Goal: Information Seeking & Learning: Compare options

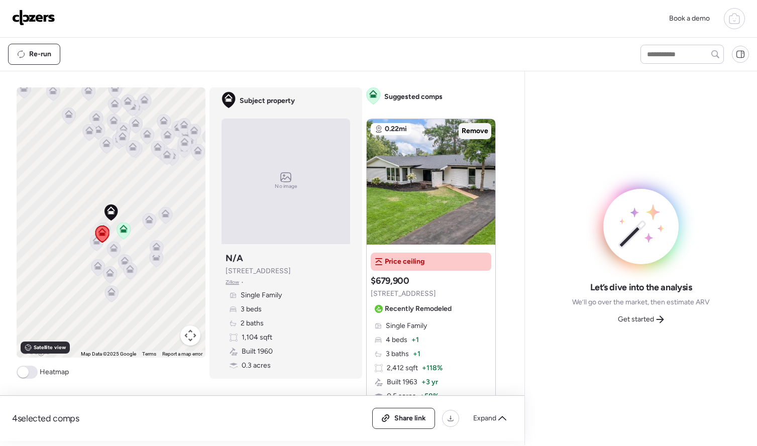
click at [473, 135] on span "Remove" at bounding box center [475, 131] width 27 height 10
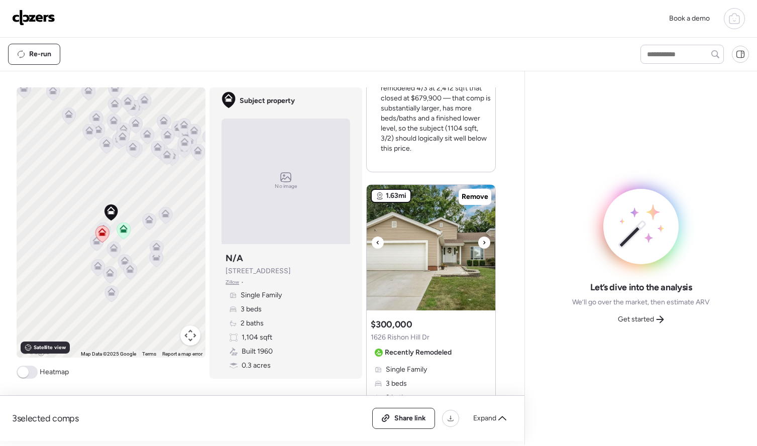
scroll to position [438, 0]
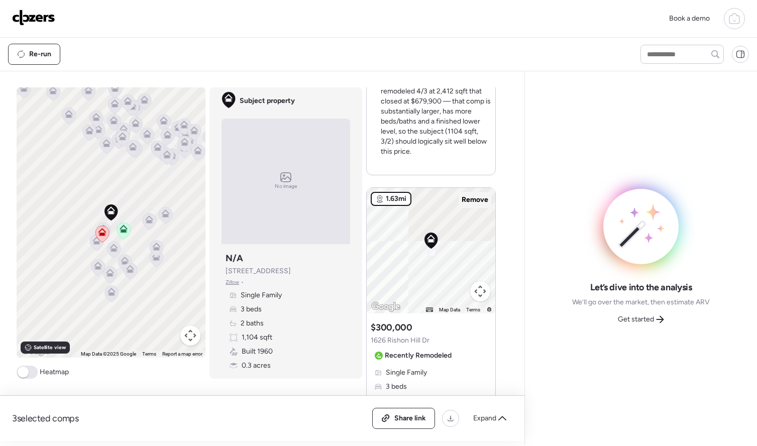
click at [465, 203] on span "Remove" at bounding box center [475, 200] width 27 height 10
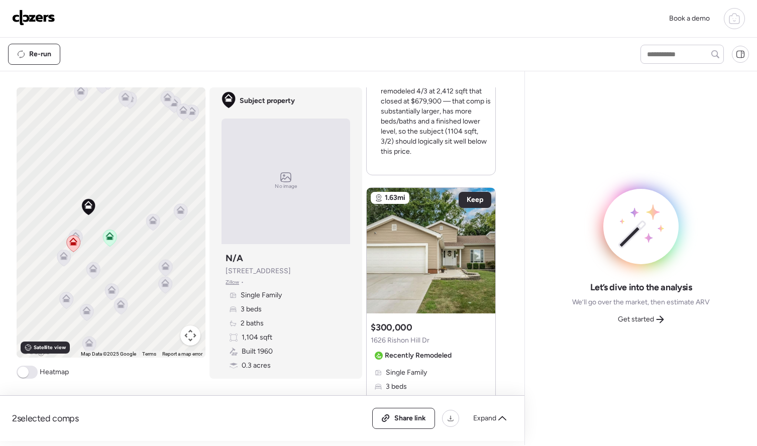
click at [79, 236] on icon at bounding box center [73, 243] width 14 height 17
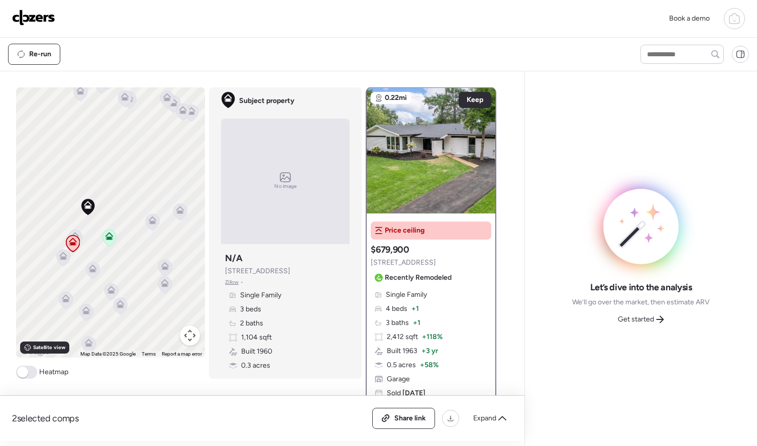
scroll to position [0, 0]
click at [153, 224] on icon at bounding box center [152, 222] width 7 height 3
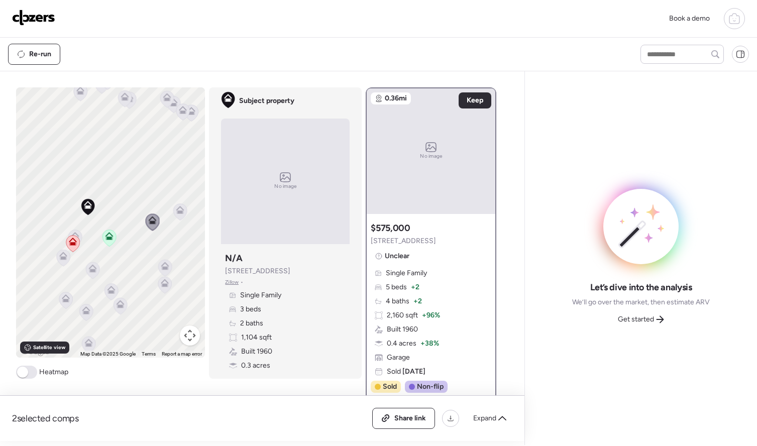
click at [179, 217] on icon at bounding box center [180, 212] width 14 height 17
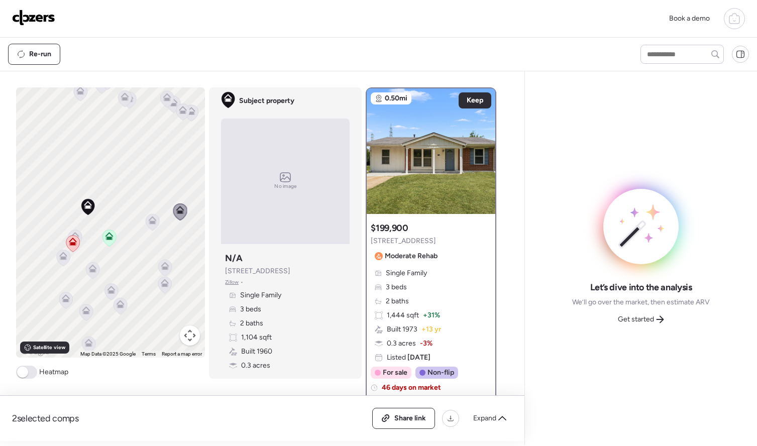
click at [166, 268] on icon at bounding box center [165, 268] width 7 height 3
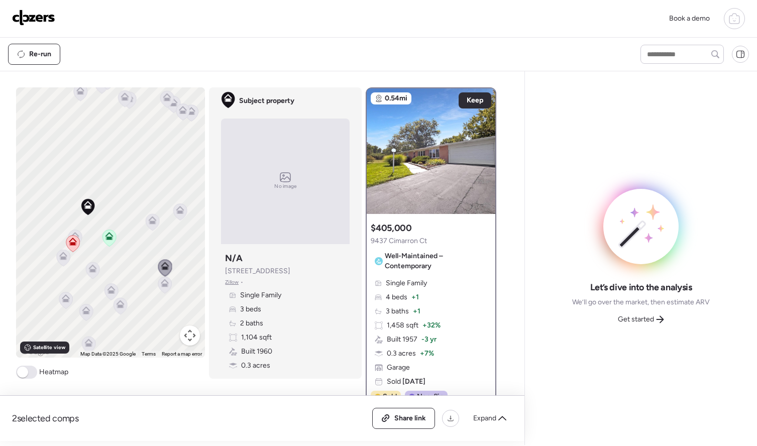
click at [164, 288] on icon at bounding box center [165, 285] width 14 height 17
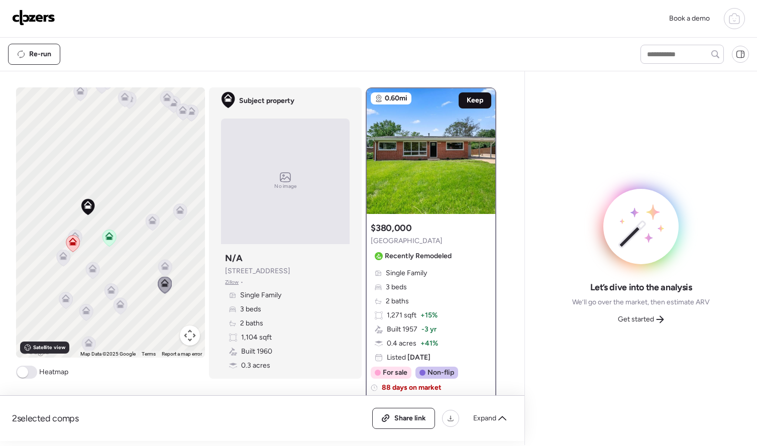
click at [479, 101] on span "Keep" at bounding box center [475, 100] width 17 height 10
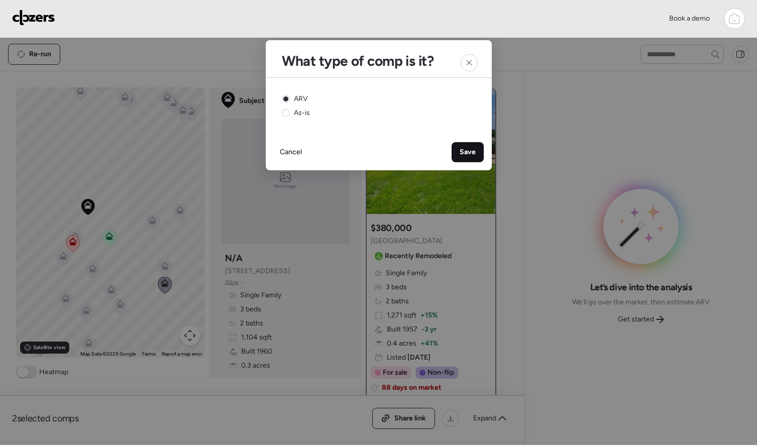
click at [464, 154] on span "Save" at bounding box center [468, 152] width 16 height 10
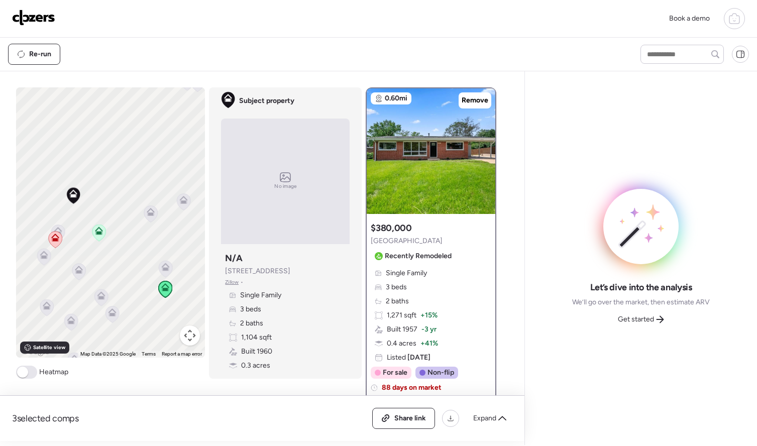
click at [100, 235] on icon at bounding box center [98, 233] width 7 height 3
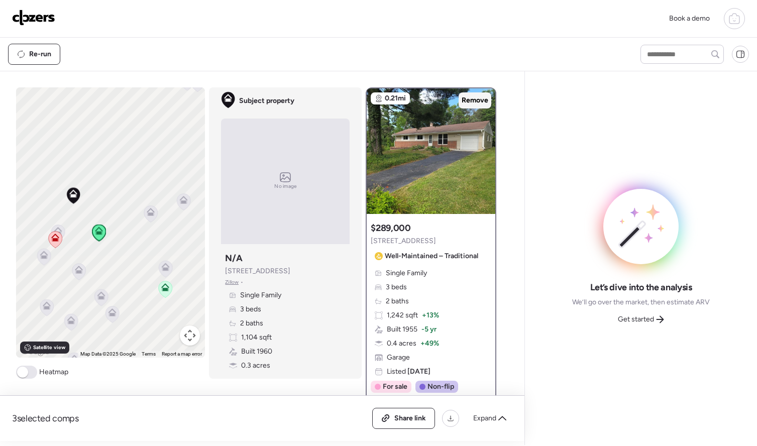
click at [480, 103] on span "Remove" at bounding box center [475, 100] width 27 height 10
click at [81, 273] on icon at bounding box center [78, 271] width 7 height 3
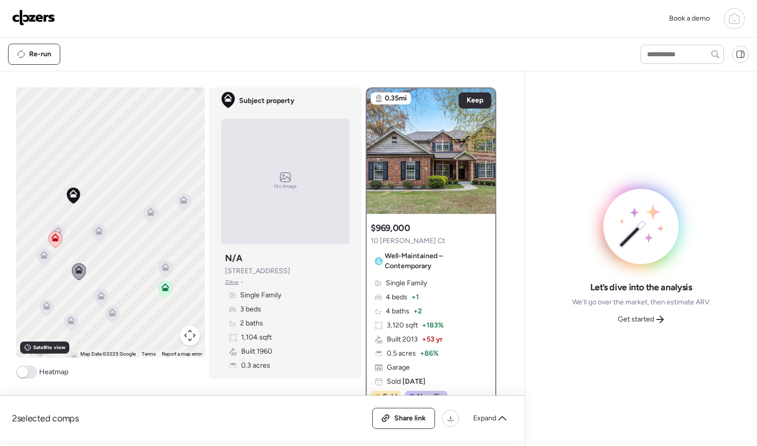
click at [61, 232] on icon at bounding box center [55, 239] width 14 height 17
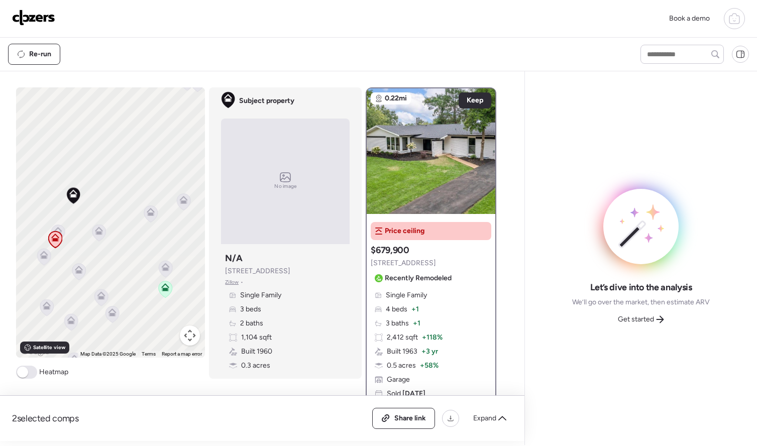
click at [146, 218] on icon at bounding box center [151, 214] width 14 height 17
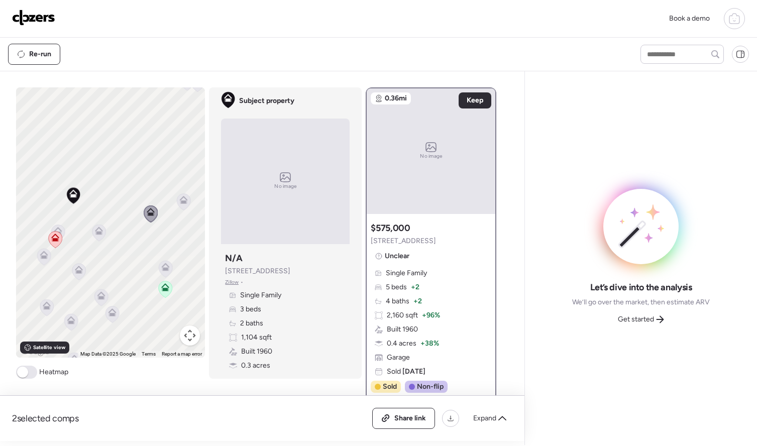
click at [186, 203] on icon at bounding box center [184, 200] width 8 height 8
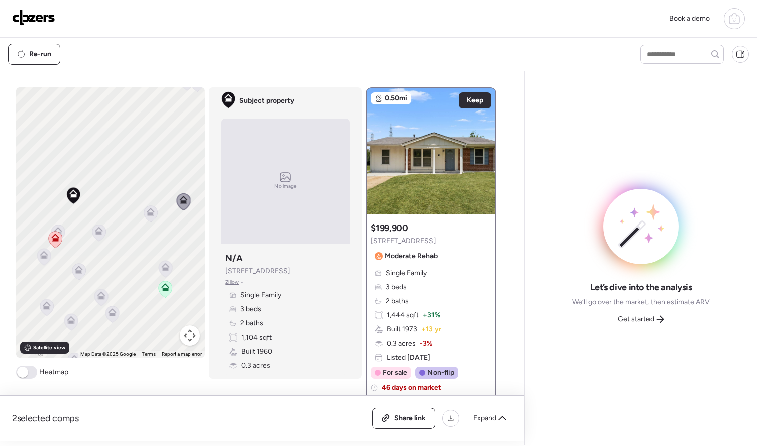
click at [167, 271] on icon at bounding box center [165, 269] width 7 height 3
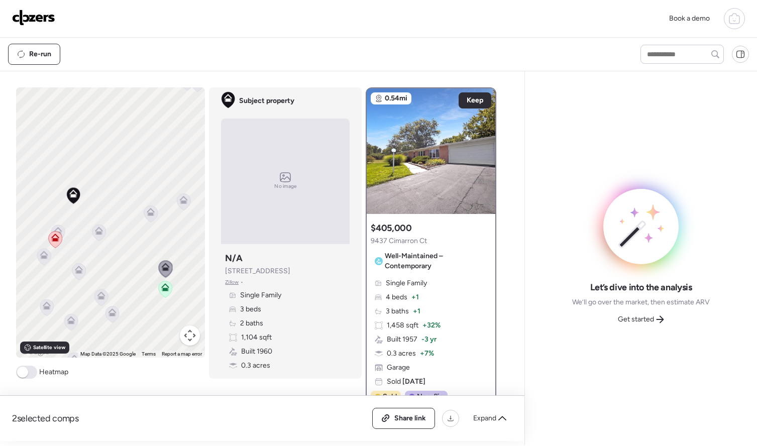
click at [106, 299] on icon at bounding box center [101, 298] width 14 height 17
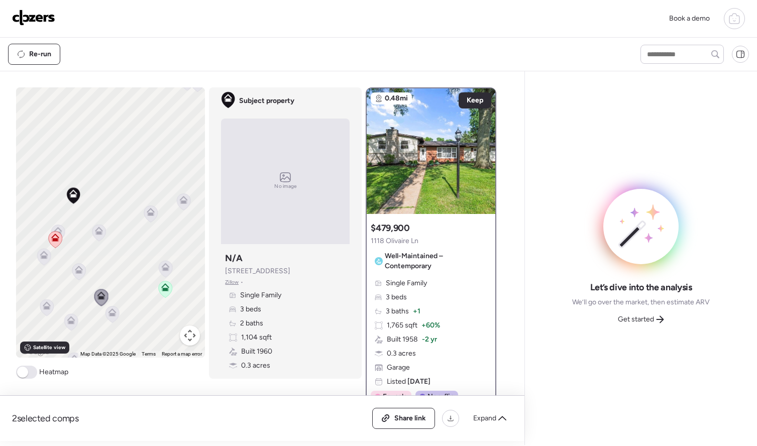
click at [81, 275] on icon at bounding box center [79, 272] width 14 height 17
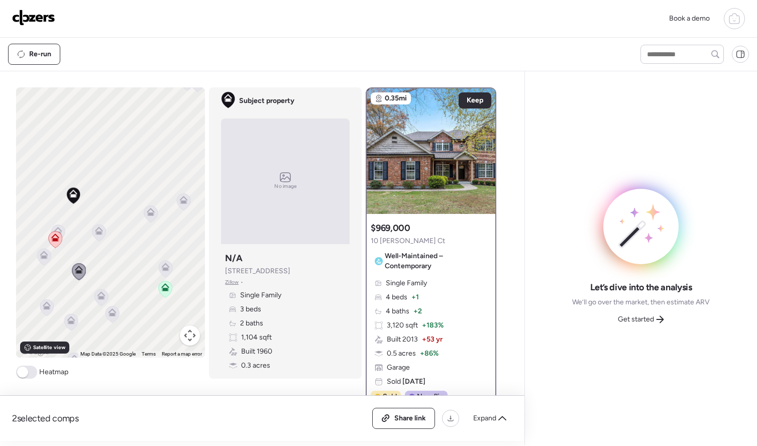
click at [42, 252] on icon at bounding box center [44, 255] width 8 height 8
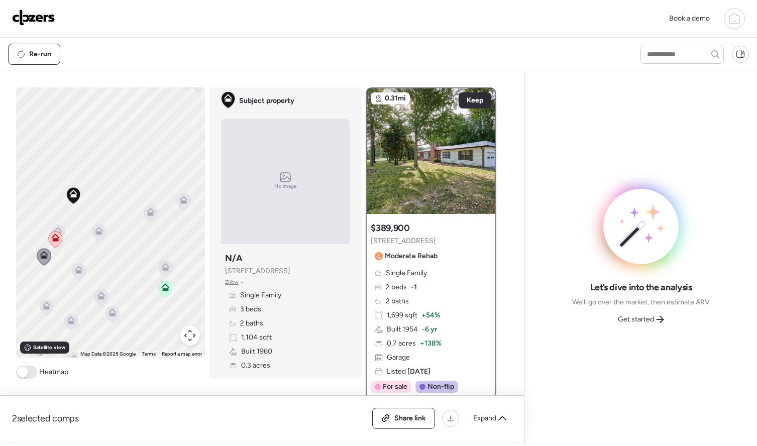
click at [60, 230] on icon at bounding box center [58, 231] width 8 height 8
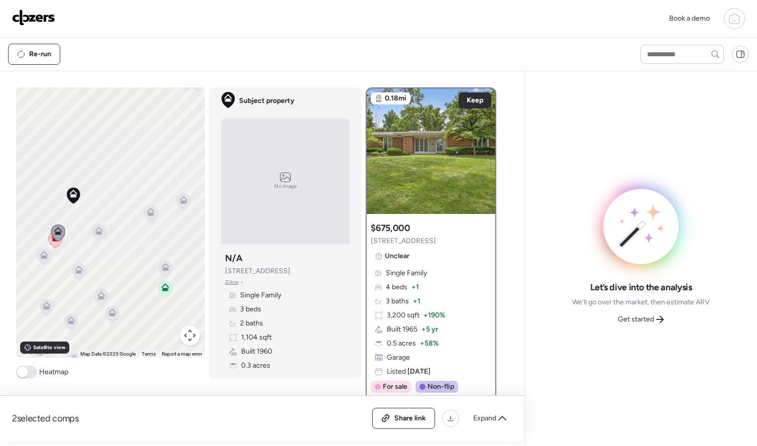
scroll to position [10, 0]
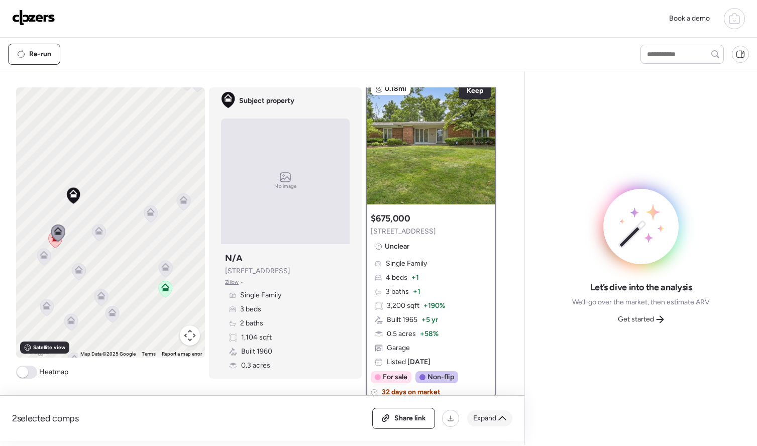
click at [495, 417] on span "Expand" at bounding box center [484, 419] width 23 height 10
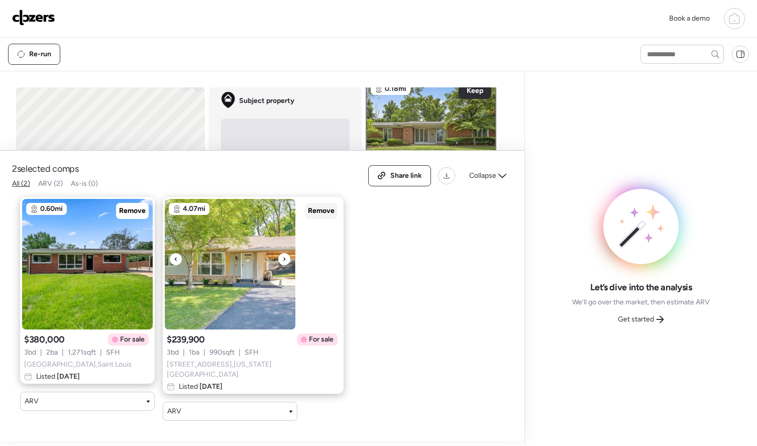
click at [305, 217] on div "Remove" at bounding box center [321, 211] width 33 height 16
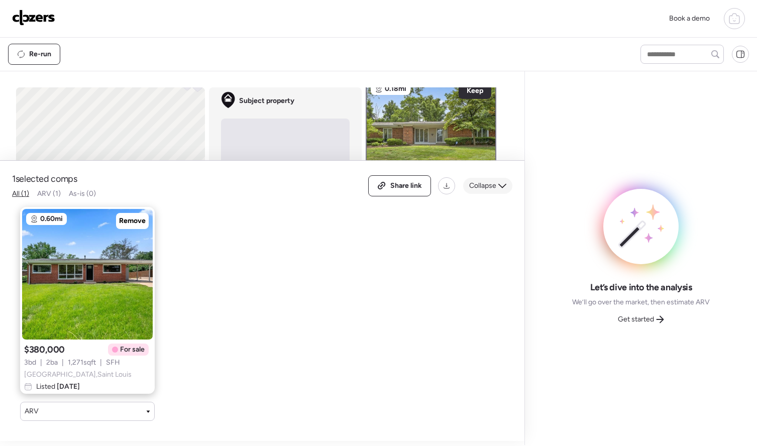
click at [498, 185] on div "Collapse" at bounding box center [487, 186] width 49 height 16
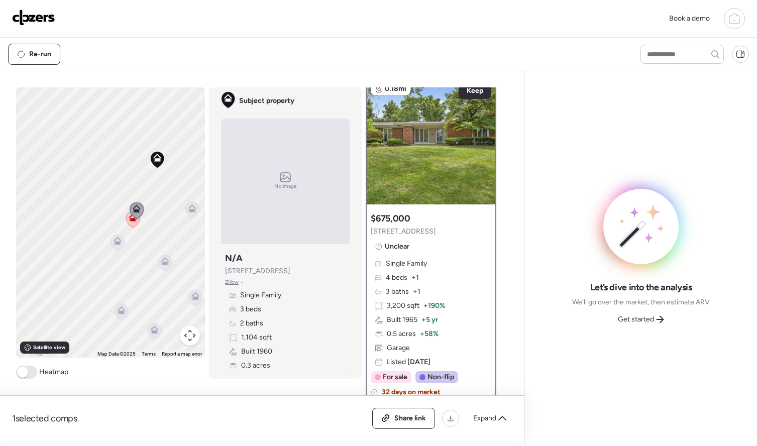
drag, startPoint x: 76, startPoint y: 227, endPoint x: 181, endPoint y: 186, distance: 112.2
click at [185, 202] on div at bounding box center [192, 211] width 14 height 19
click at [131, 193] on icon at bounding box center [130, 190] width 14 height 17
click at [124, 201] on icon at bounding box center [126, 199] width 7 height 3
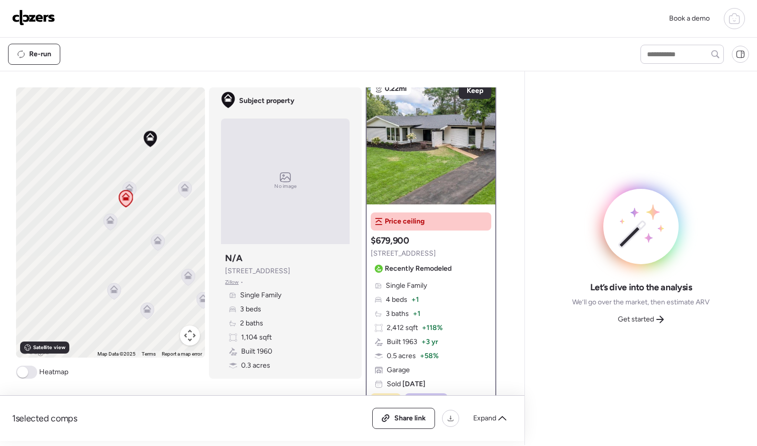
scroll to position [0, 0]
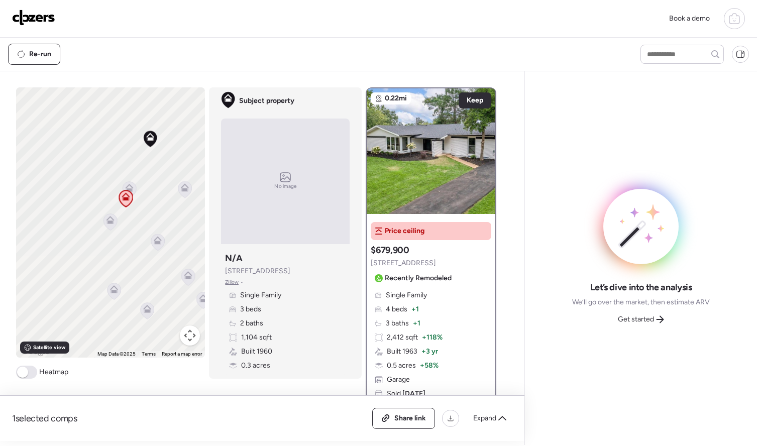
click at [111, 222] on icon at bounding box center [110, 222] width 7 height 3
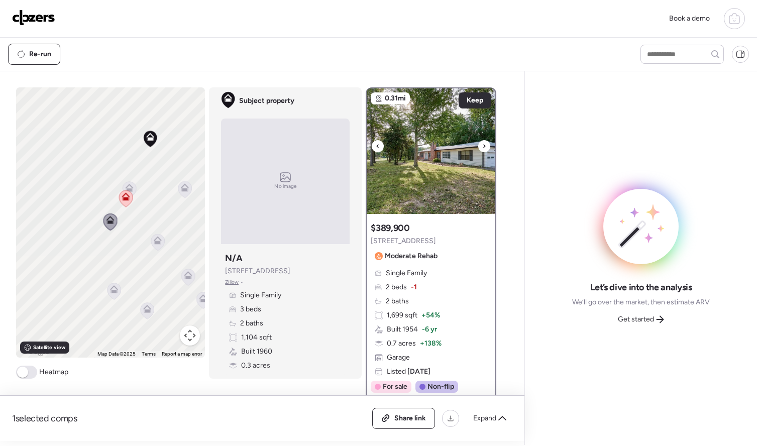
click at [482, 149] on div at bounding box center [485, 146] width 12 height 12
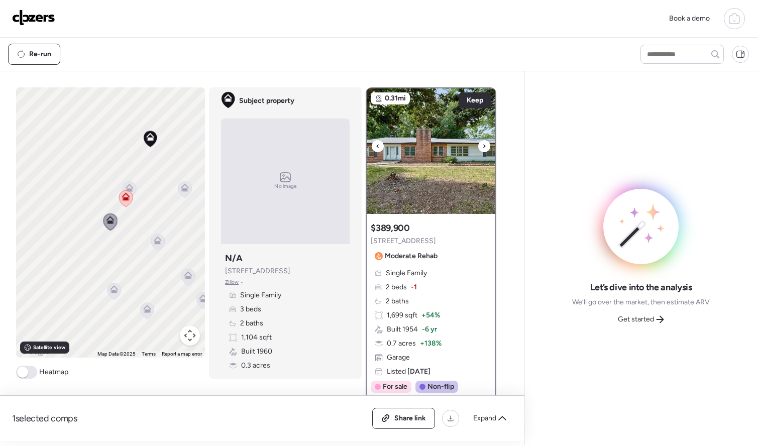
click at [482, 149] on div at bounding box center [485, 146] width 12 height 12
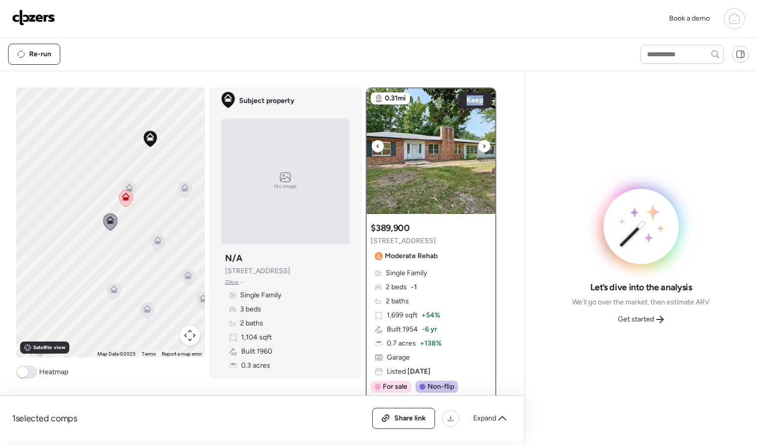
click at [482, 149] on div at bounding box center [485, 146] width 12 height 12
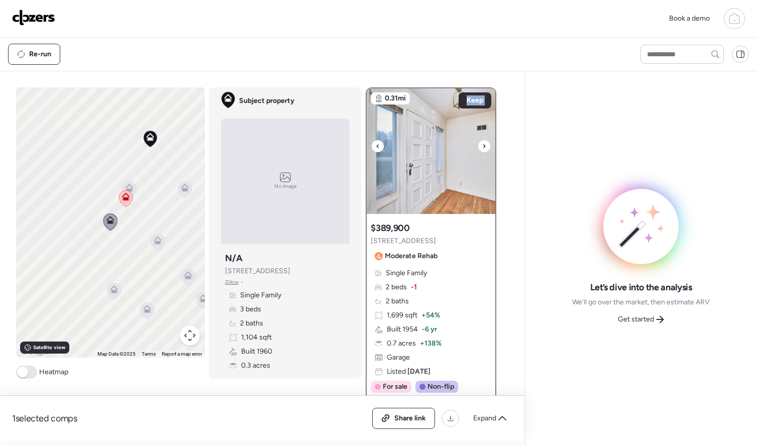
click at [482, 149] on div at bounding box center [485, 146] width 12 height 12
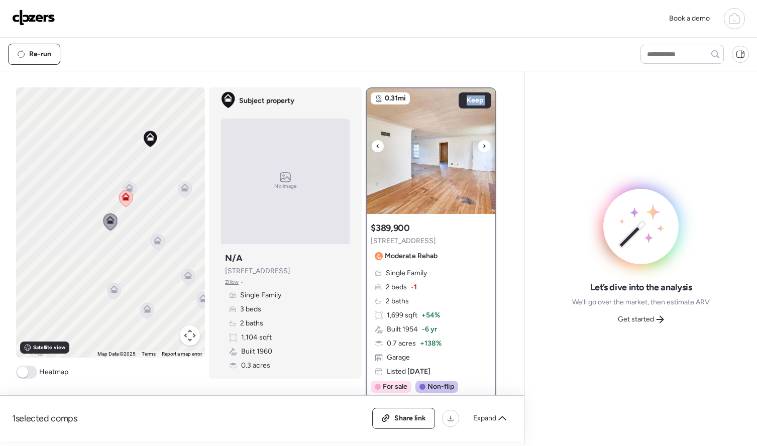
click at [482, 149] on div at bounding box center [485, 146] width 12 height 12
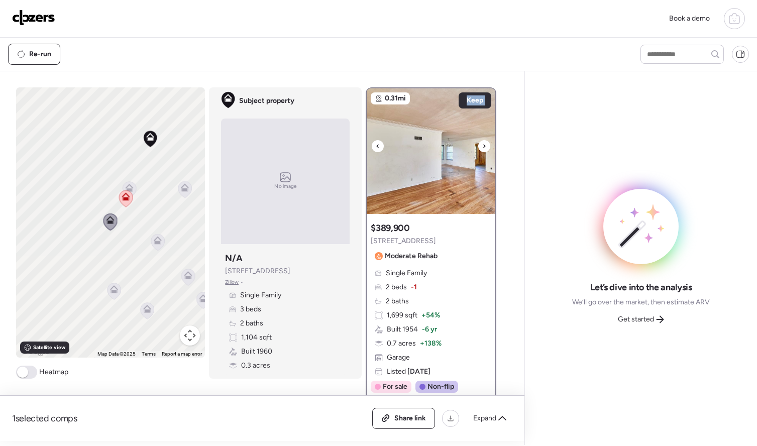
click at [482, 149] on div at bounding box center [485, 146] width 12 height 12
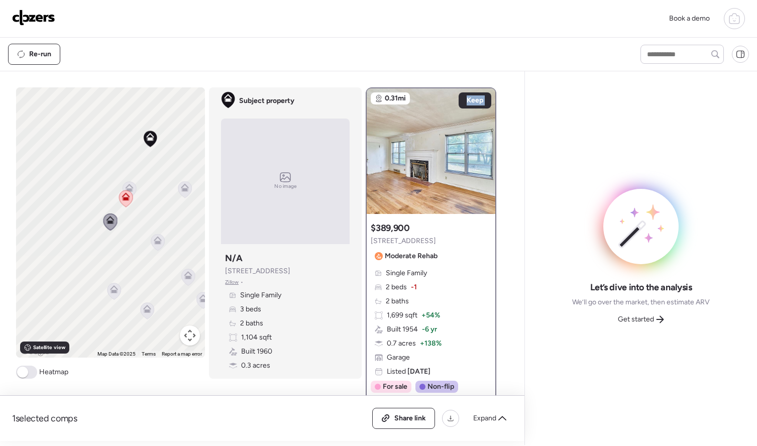
click at [167, 210] on div "To activate drag with keyboard, press Alt + Enter. Once in keyboard drag state,…" at bounding box center [110, 222] width 189 height 270
click at [130, 189] on icon at bounding box center [129, 189] width 7 height 3
